Goal: Task Accomplishment & Management: Manage account settings

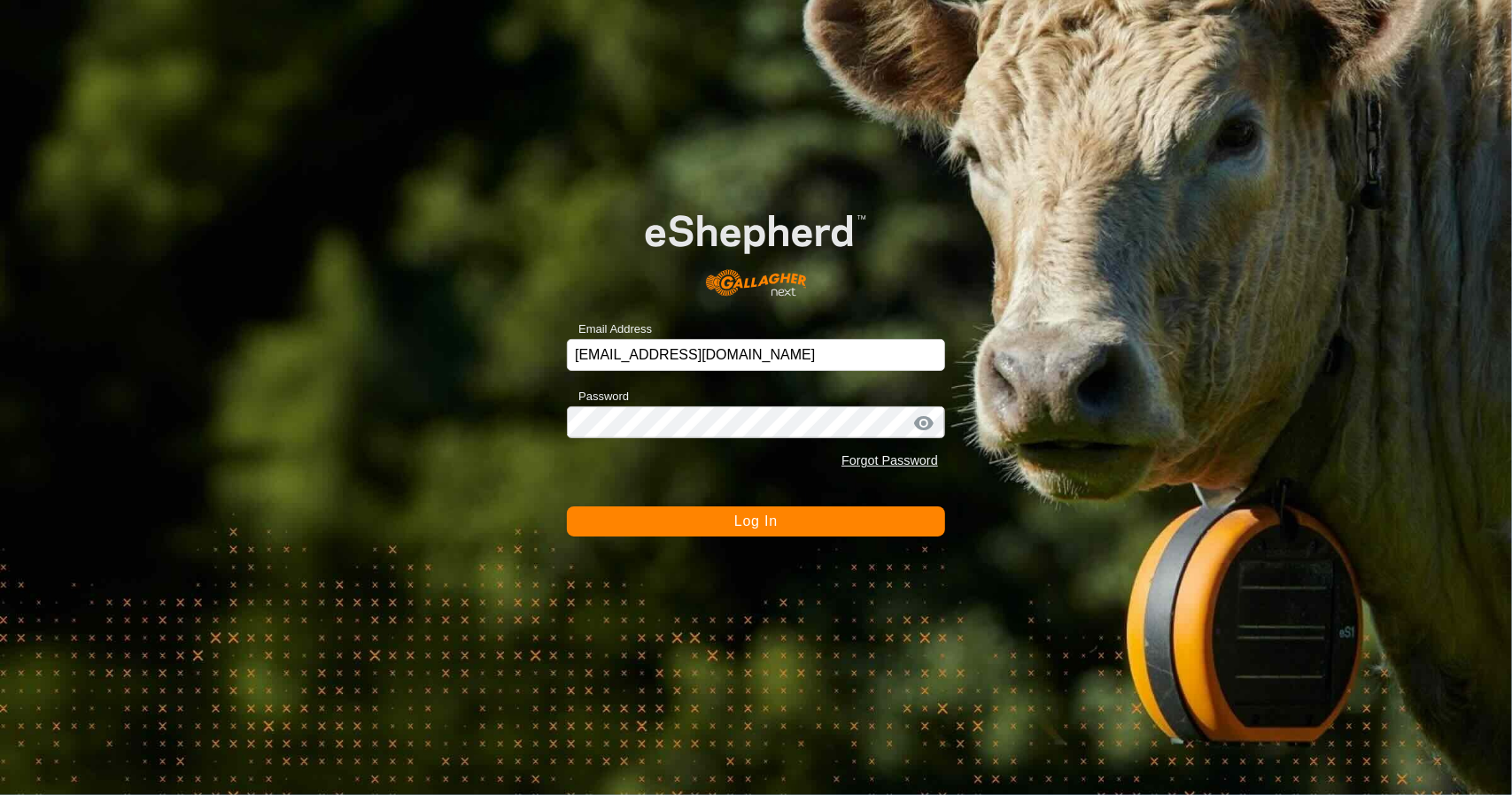
click at [645, 521] on button "Log In" at bounding box center [756, 521] width 378 height 30
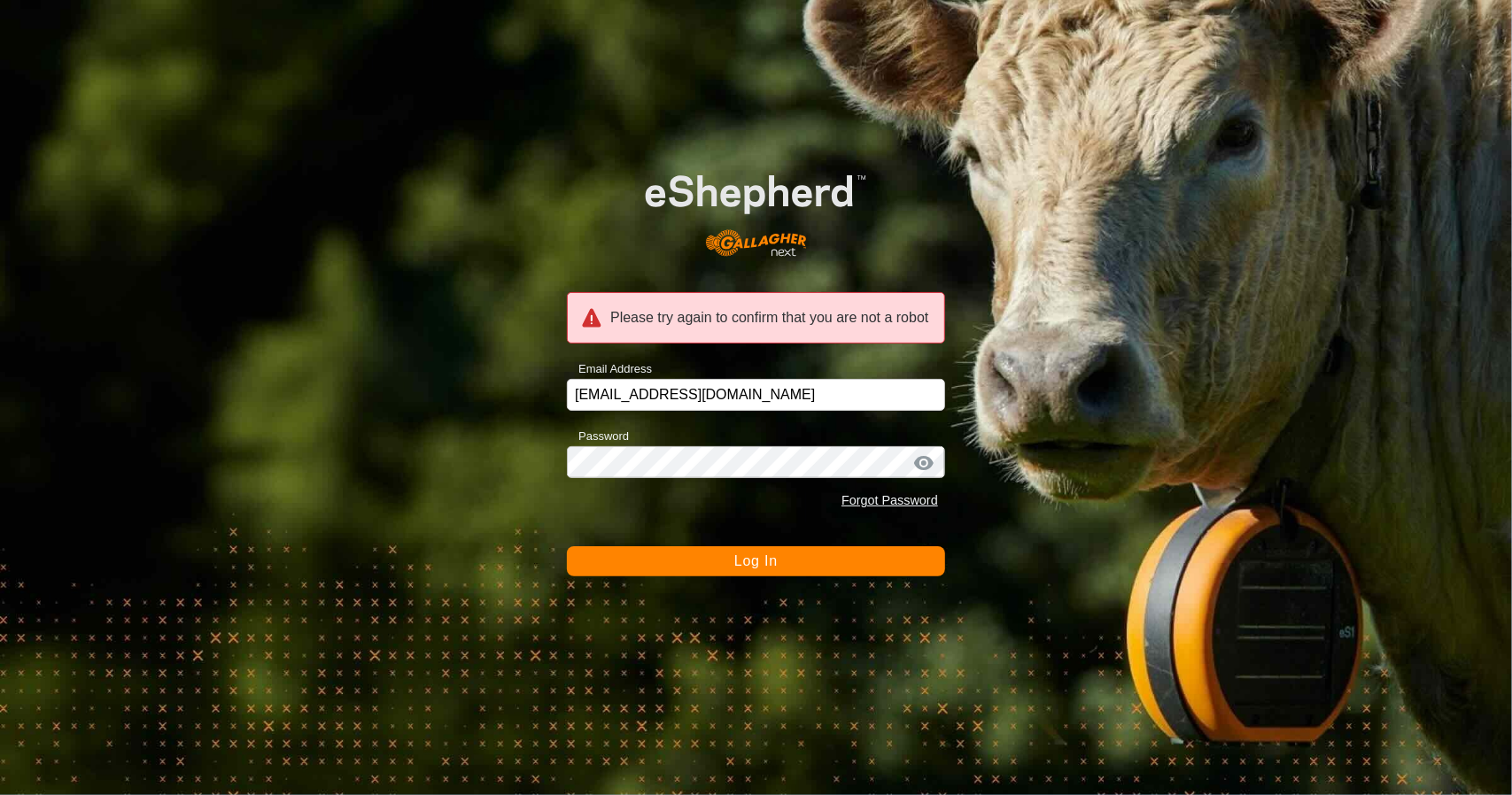
click at [666, 568] on button "Log In" at bounding box center [756, 561] width 378 height 30
click at [735, 561] on span "Log In" at bounding box center [756, 560] width 44 height 15
